Goal: Information Seeking & Learning: Learn about a topic

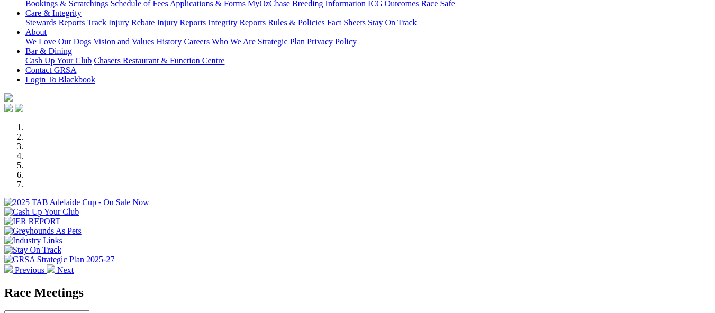
scroll to position [265, 0]
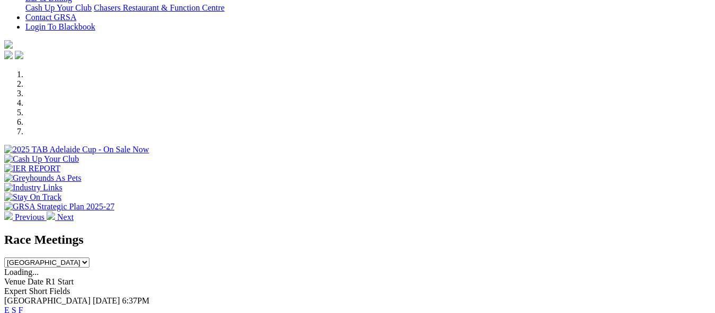
click at [23, 306] on link "F" at bounding box center [21, 310] width 5 height 9
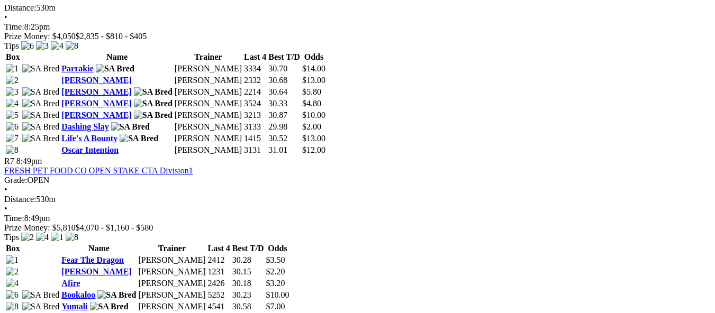
scroll to position [1640, 0]
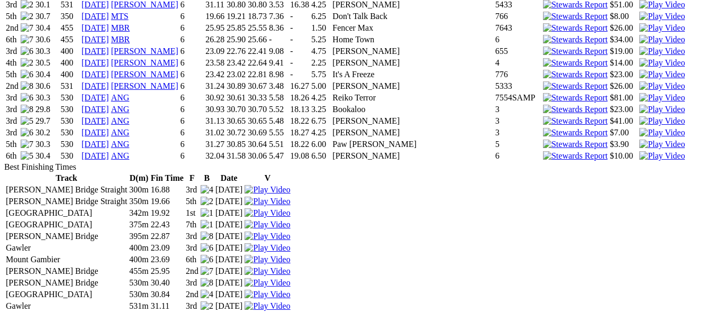
scroll to position [1640, 0]
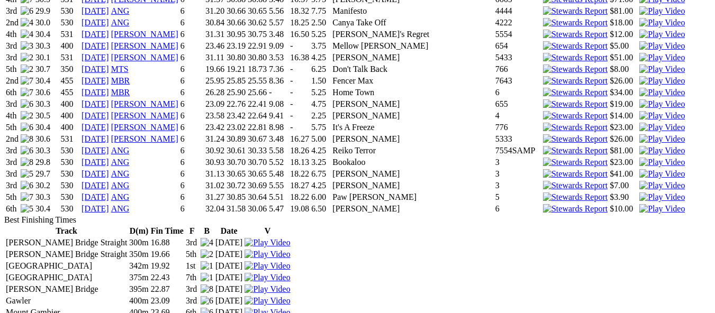
click at [109, 155] on link "[DATE]" at bounding box center [95, 150] width 28 height 9
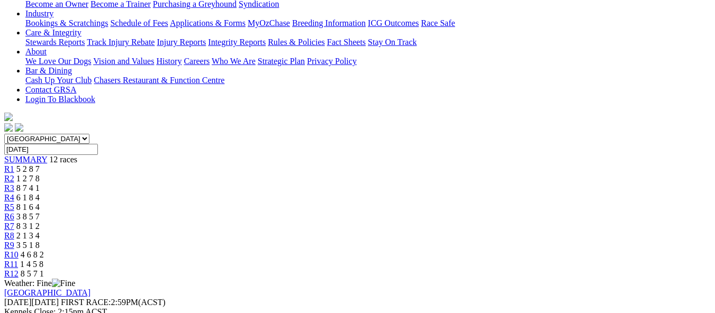
scroll to position [212, 0]
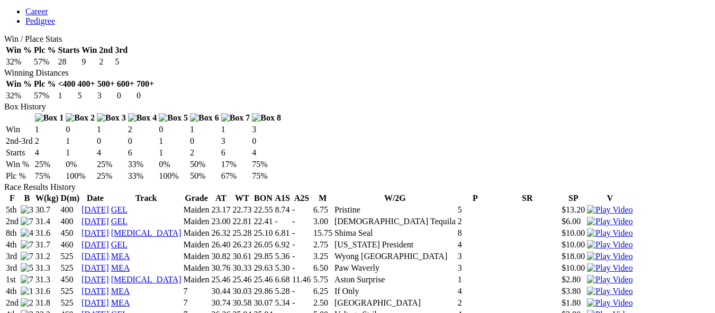
scroll to position [635, 0]
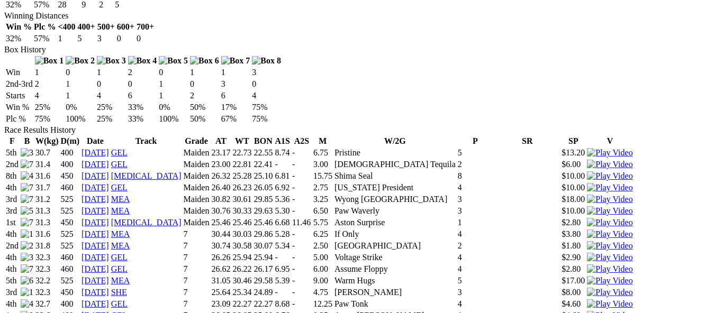
scroll to position [582, 0]
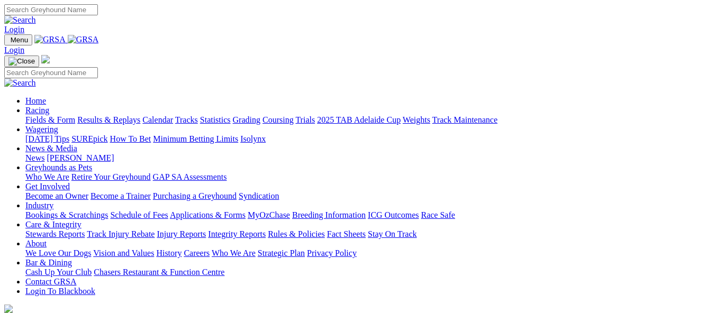
click at [49, 106] on link "Racing" at bounding box center [37, 110] width 24 height 9
click at [173, 115] on link "Calendar" at bounding box center [157, 119] width 31 height 9
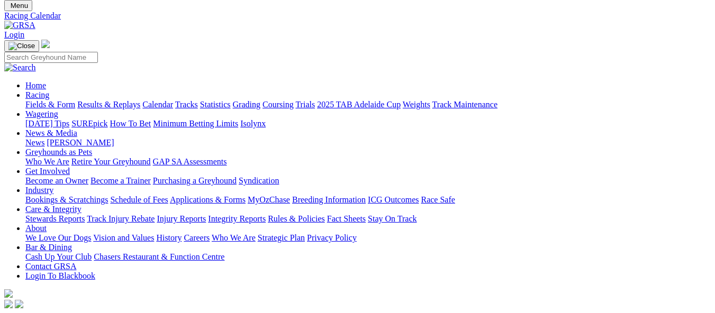
scroll to position [53, 0]
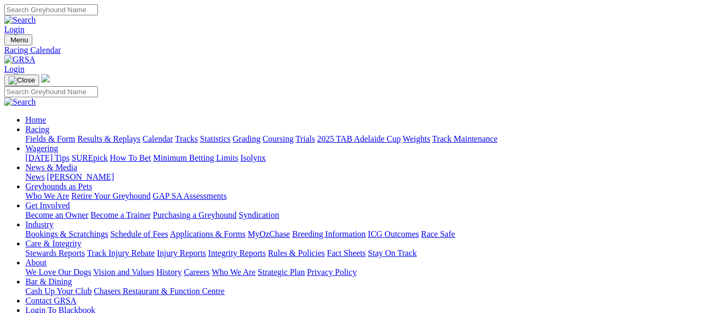
scroll to position [25, 0]
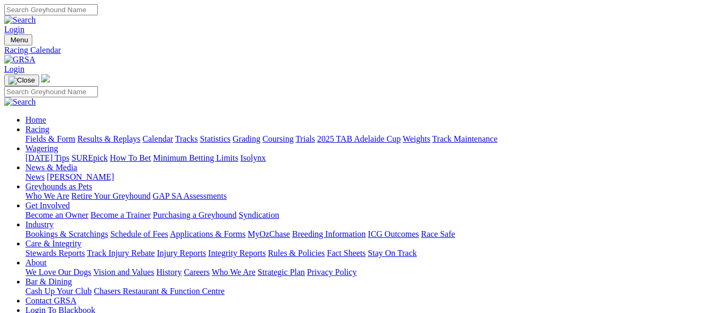
scroll to position [25, 0]
